Goal: Ask a question: Seek information or help from site administrators or community

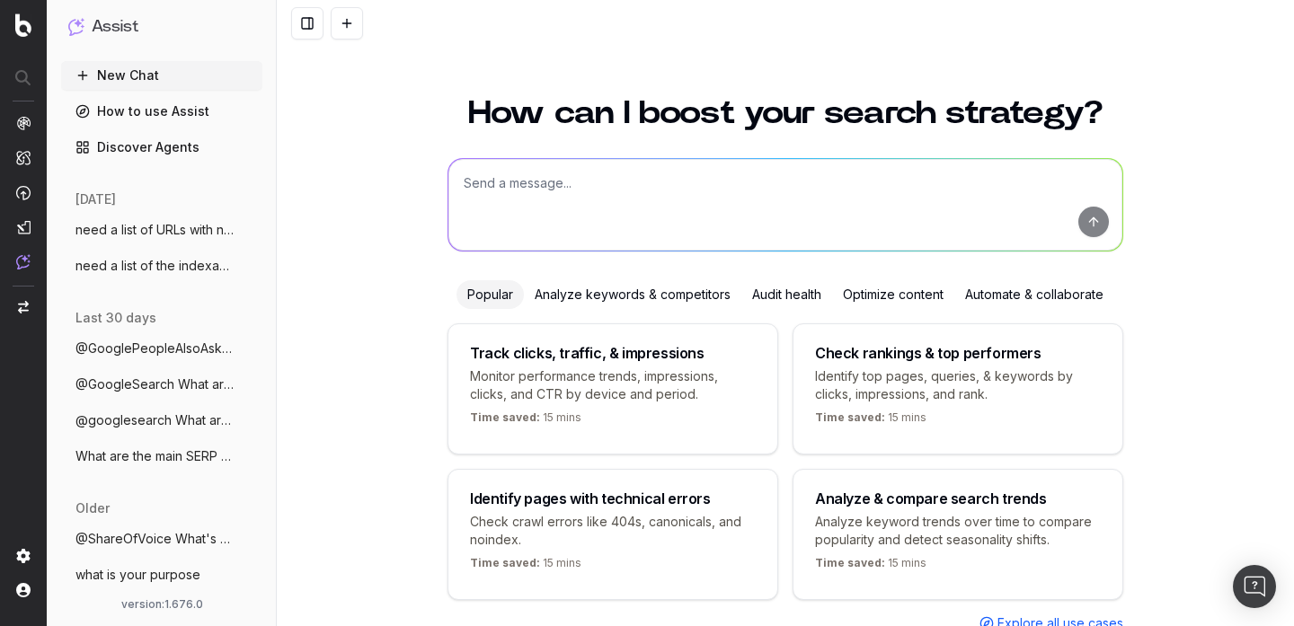
scroll to position [71, 0]
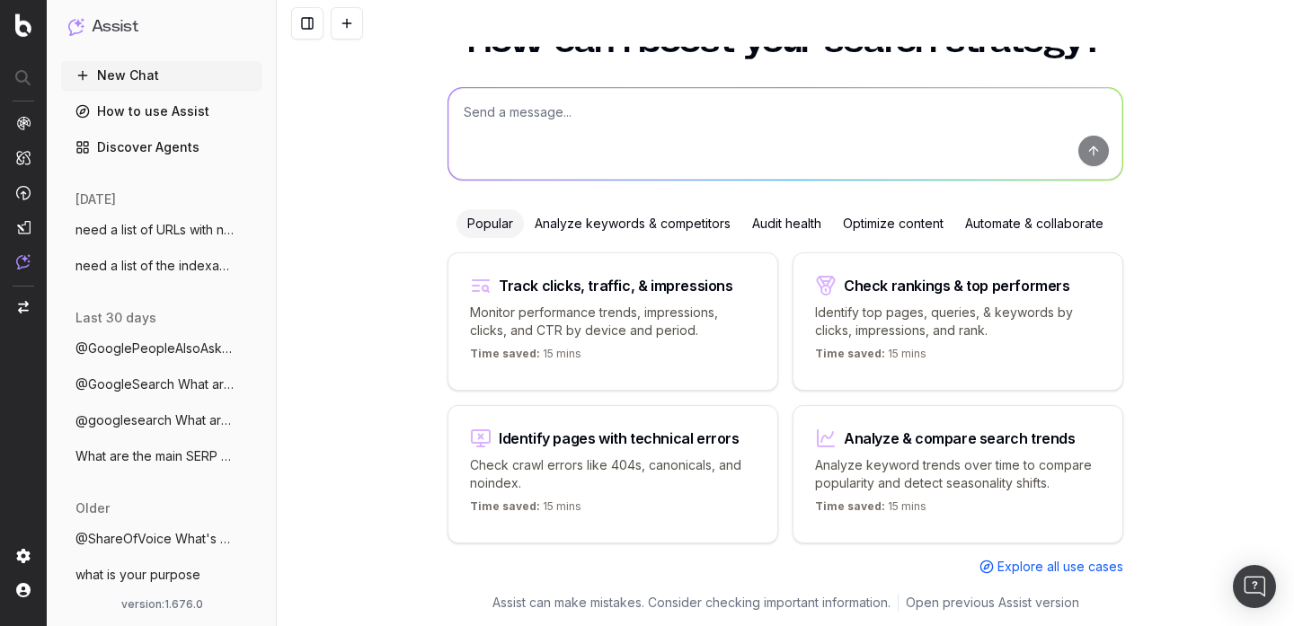
click at [650, 137] on textarea at bounding box center [785, 134] width 674 height 92
type textarea "a"
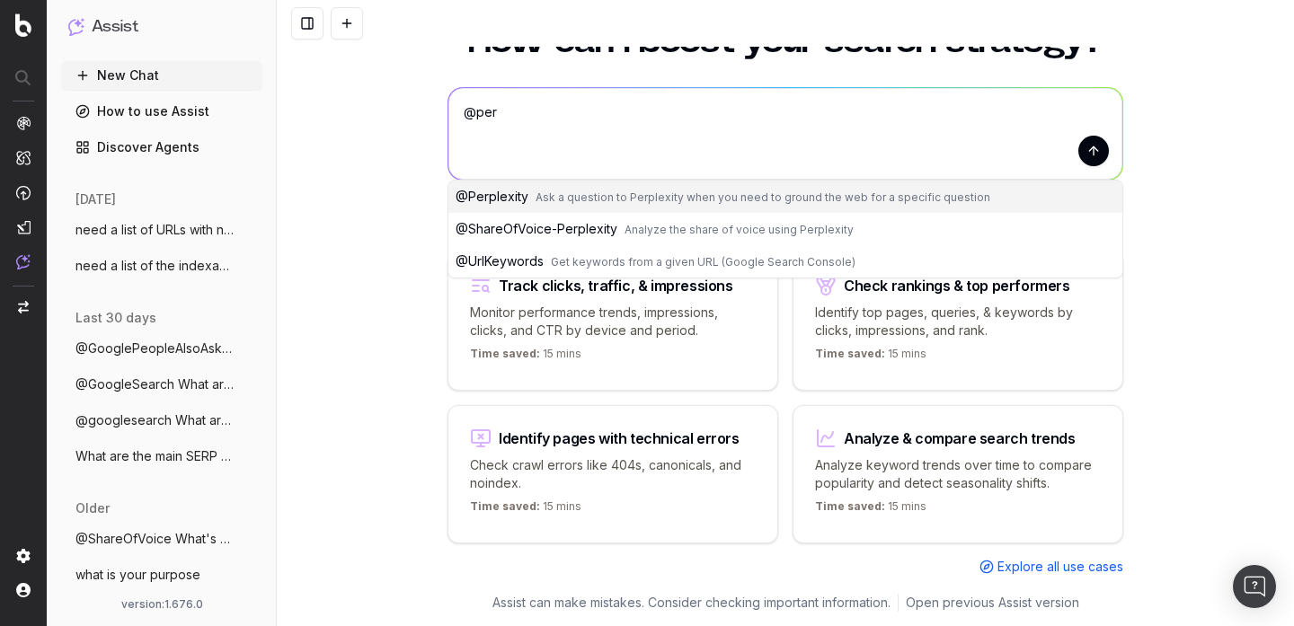
click at [578, 197] on span "Ask a question to Perplexity when you need to ground the web for a specific que…" at bounding box center [762, 196] width 455 height 13
type textarea "@Perplexity"
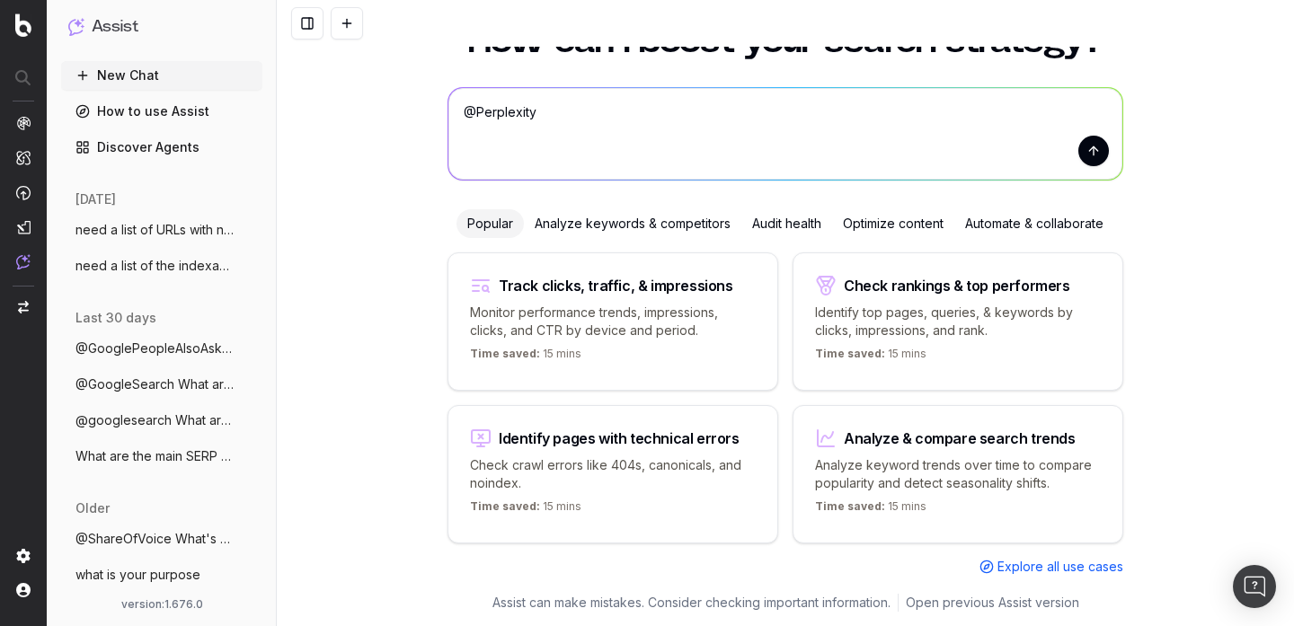
click at [1102, 156] on button "submit" at bounding box center [1093, 151] width 31 height 31
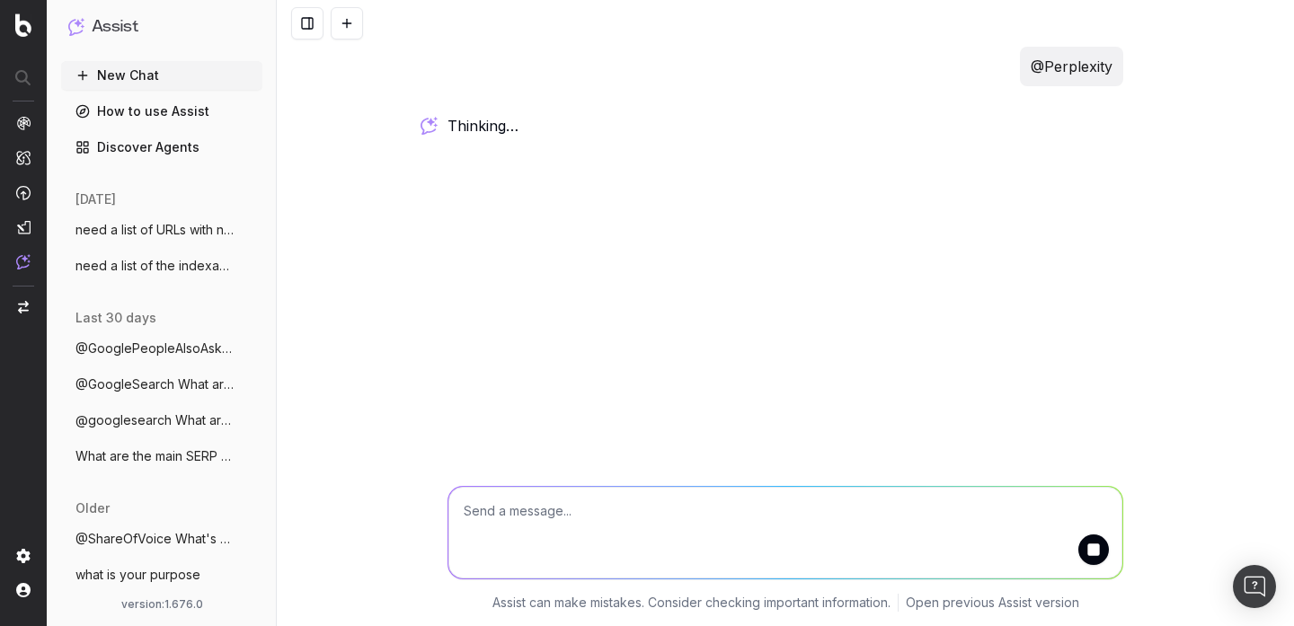
scroll to position [0, 0]
click at [1098, 159] on div "@Perplexity It seems like you're referring to the Perplexity tool. You can use …" at bounding box center [785, 313] width 1017 height 626
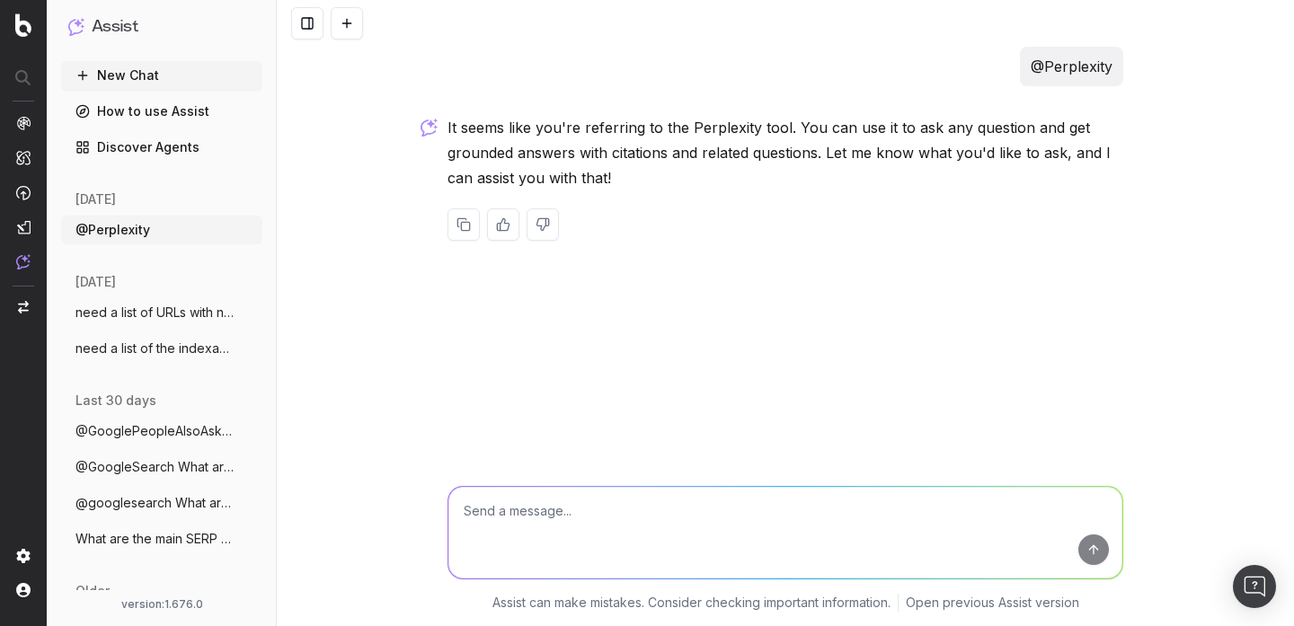
click at [562, 525] on textarea at bounding box center [785, 533] width 674 height 92
paste textarea "hat are the trending topics around League of Legends in [DATE] in the [GEOGRAPH…"
type textarea "what are the trending topics around League of Legends in [DATE] in the [GEOGRAP…"
